Goal: Task Accomplishment & Management: Use online tool/utility

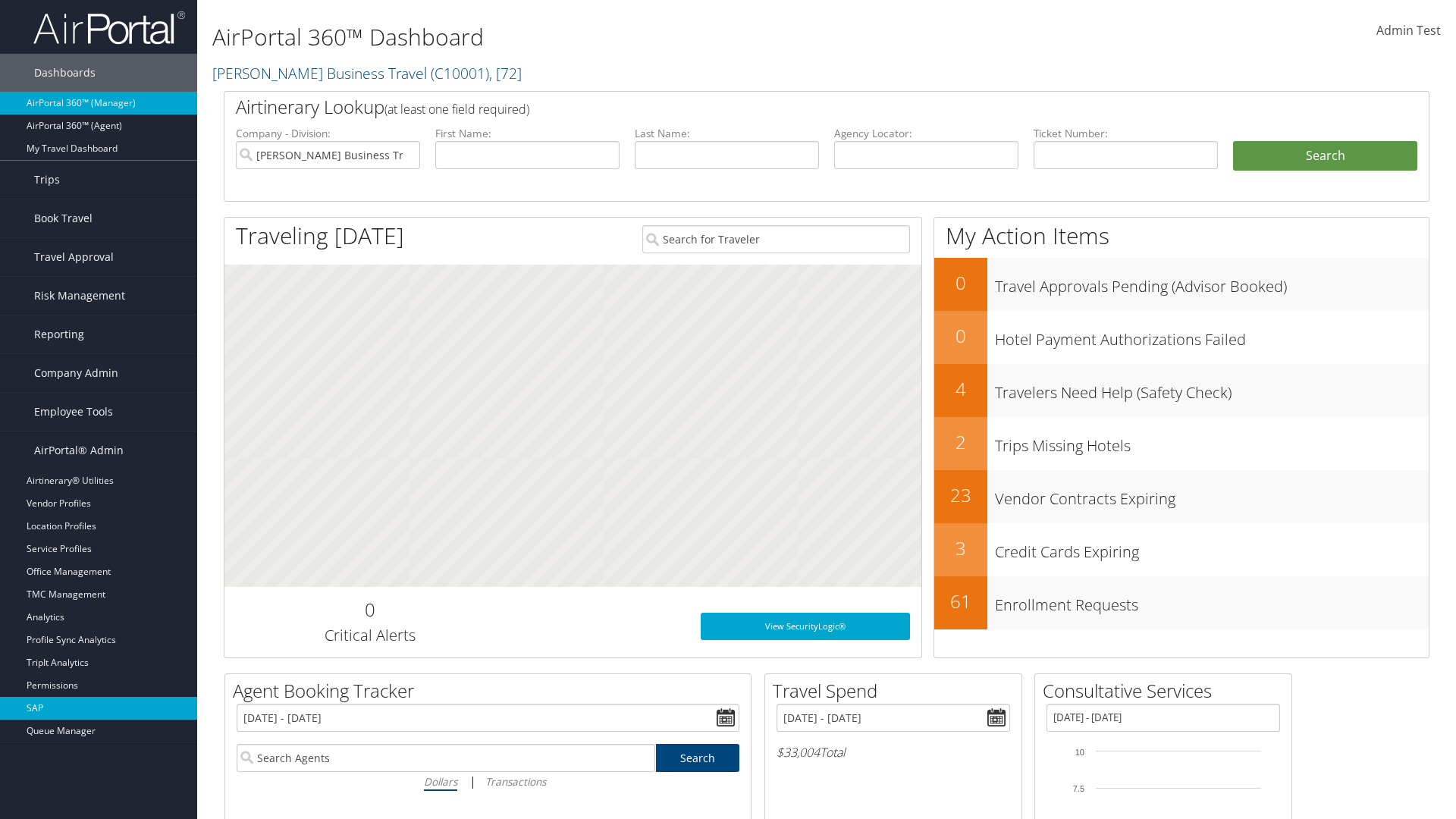
click at [98, 709] on link "SAP" at bounding box center [98, 708] width 197 height 23
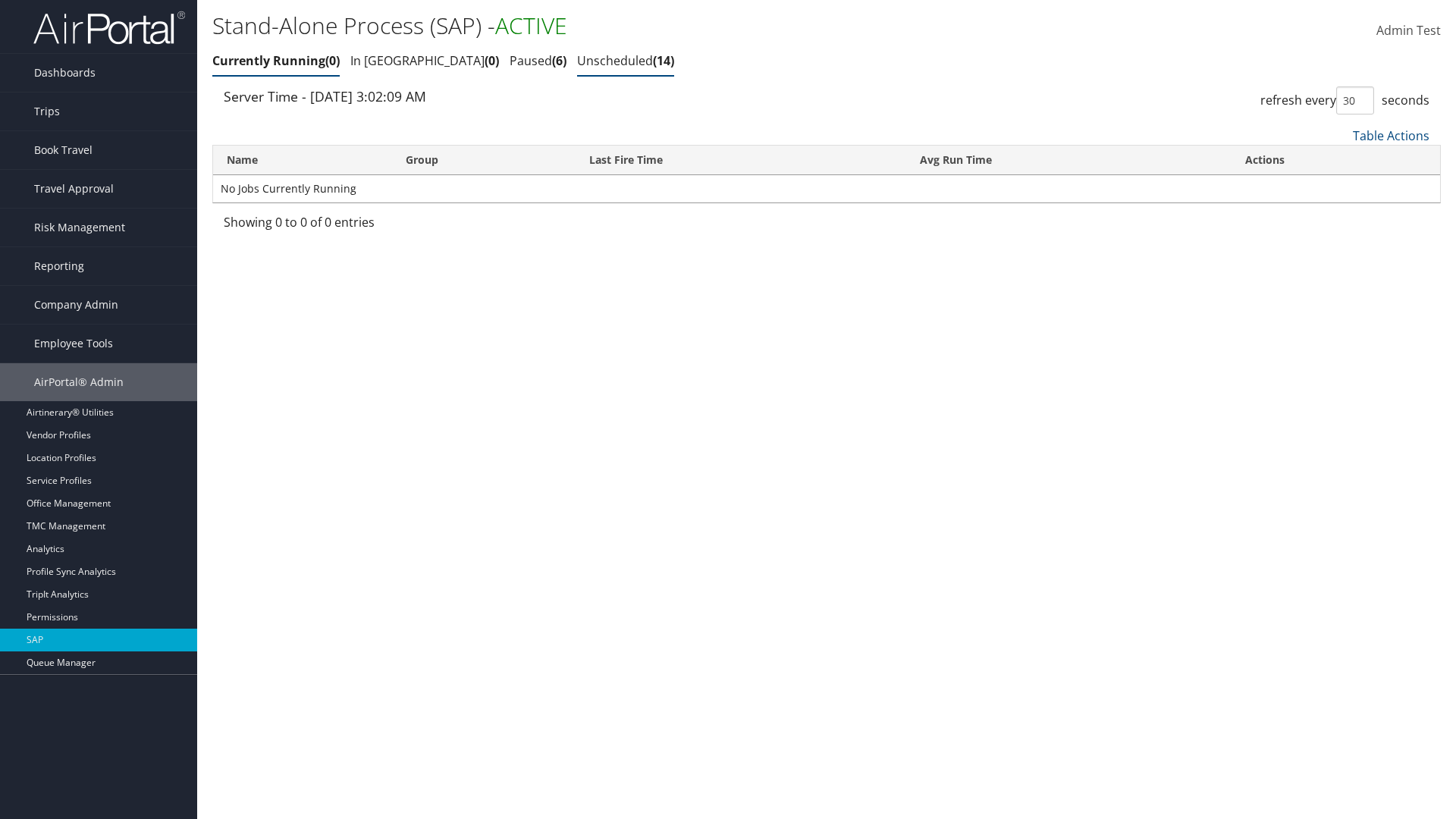
click at [577, 61] on link "Unscheduled 14" at bounding box center [625, 60] width 97 height 17
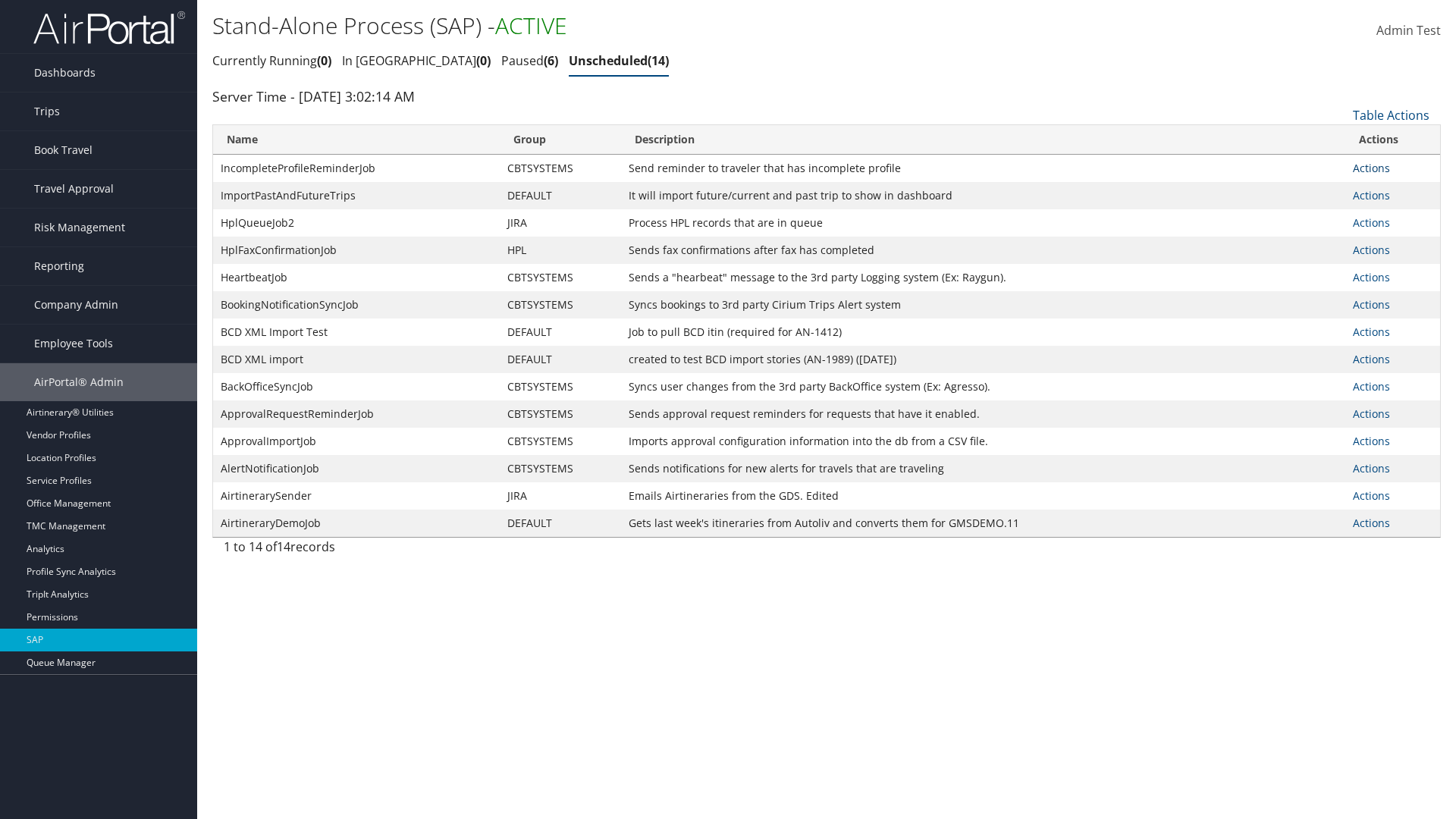
click at [1371, 168] on link "Actions" at bounding box center [1371, 168] width 37 height 14
click at [0, 0] on link "Schedule job" at bounding box center [0, 0] width 0 height 0
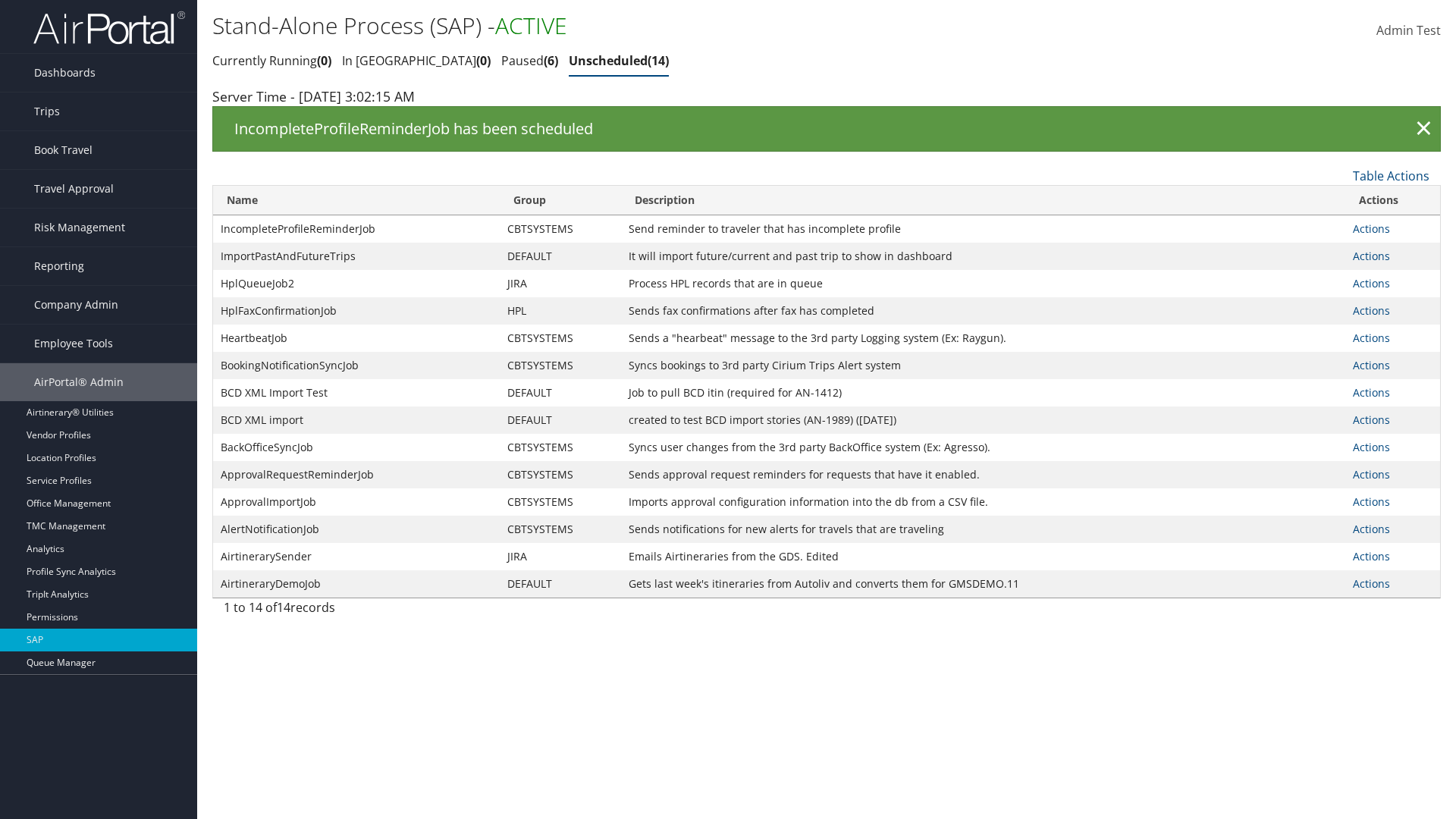
click at [1371, 229] on link "Actions" at bounding box center [1371, 229] width 37 height 14
click at [0, 0] on link "Edit Job" at bounding box center [0, 0] width 0 height 0
